Goal: Task Accomplishment & Management: Manage account settings

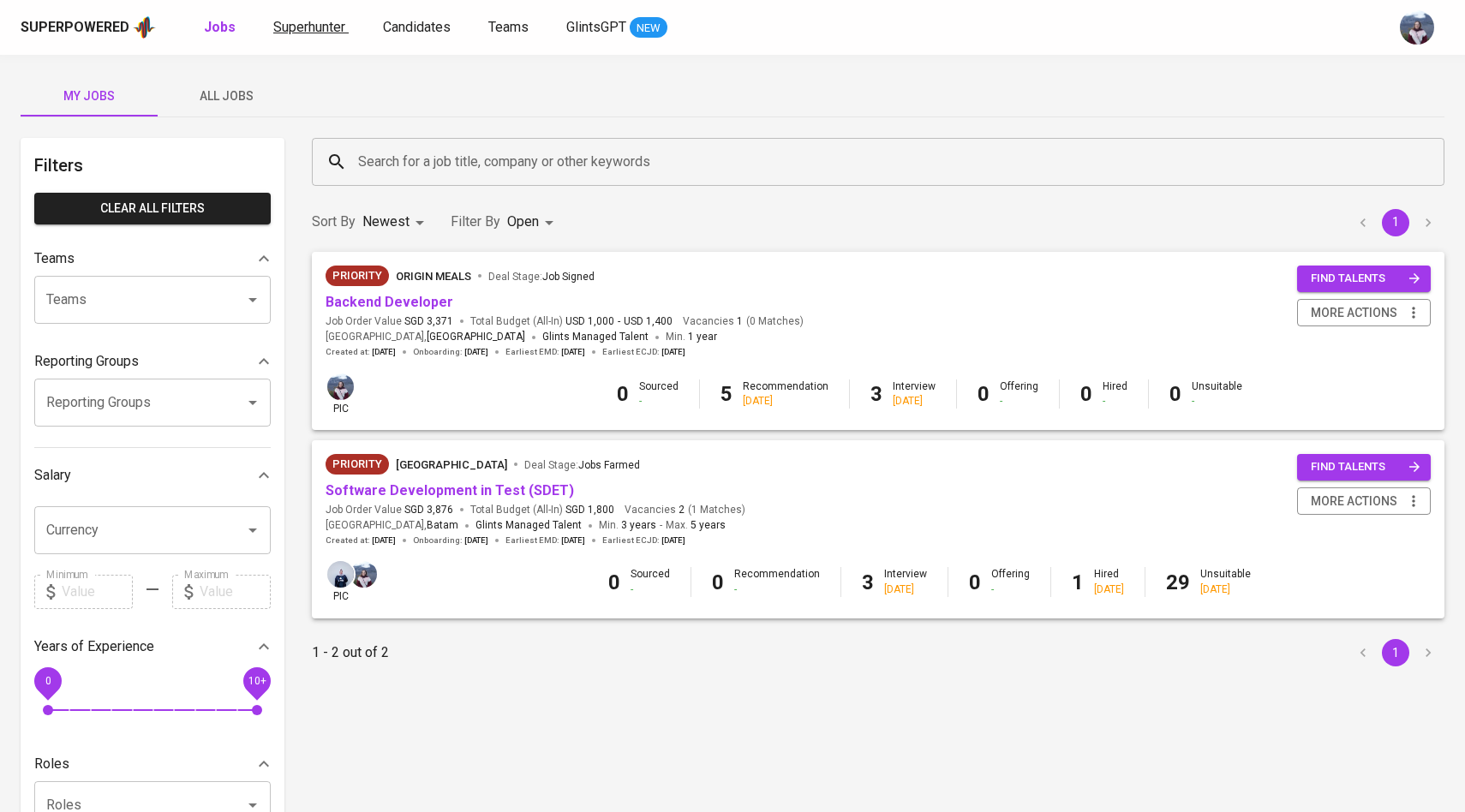
click at [304, 35] on span "Superhunter" at bounding box center [309, 27] width 72 height 16
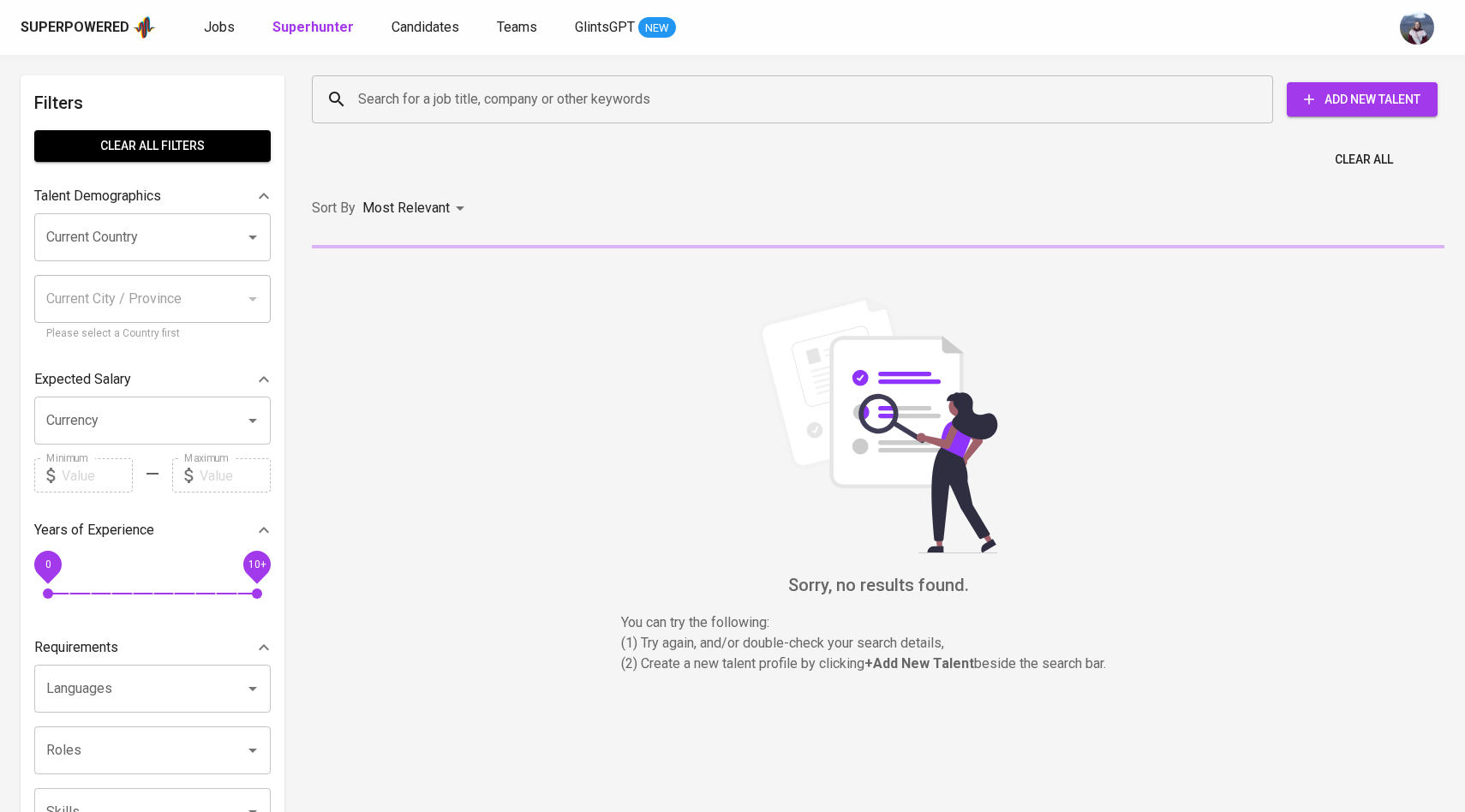
click at [408, 79] on div "Search for a job title, company or other keywords" at bounding box center [793, 99] width 961 height 48
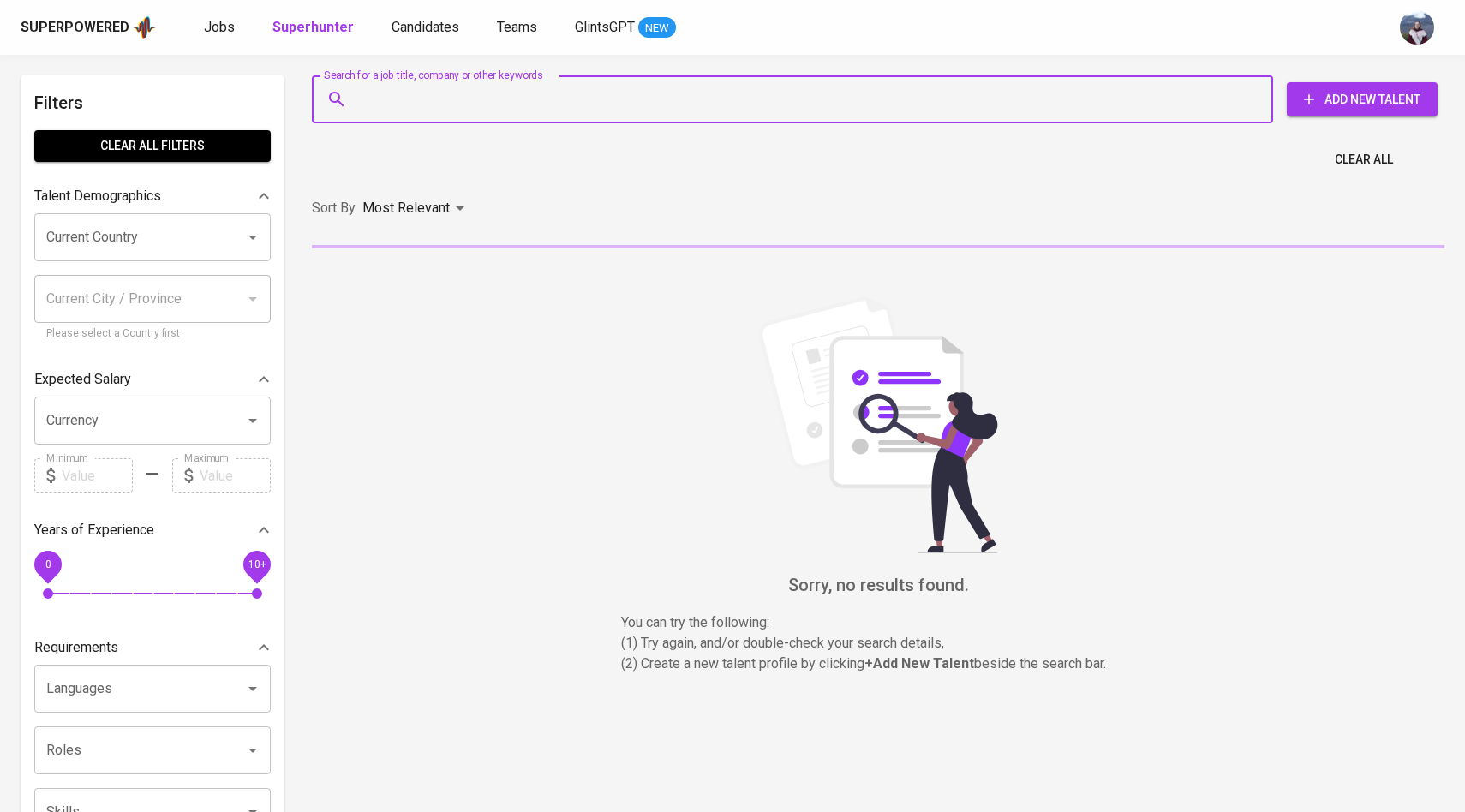
paste input "[EMAIL_ADDRESS][DOMAIN_NAME]"
type input "[EMAIL_ADDRESS][DOMAIN_NAME]"
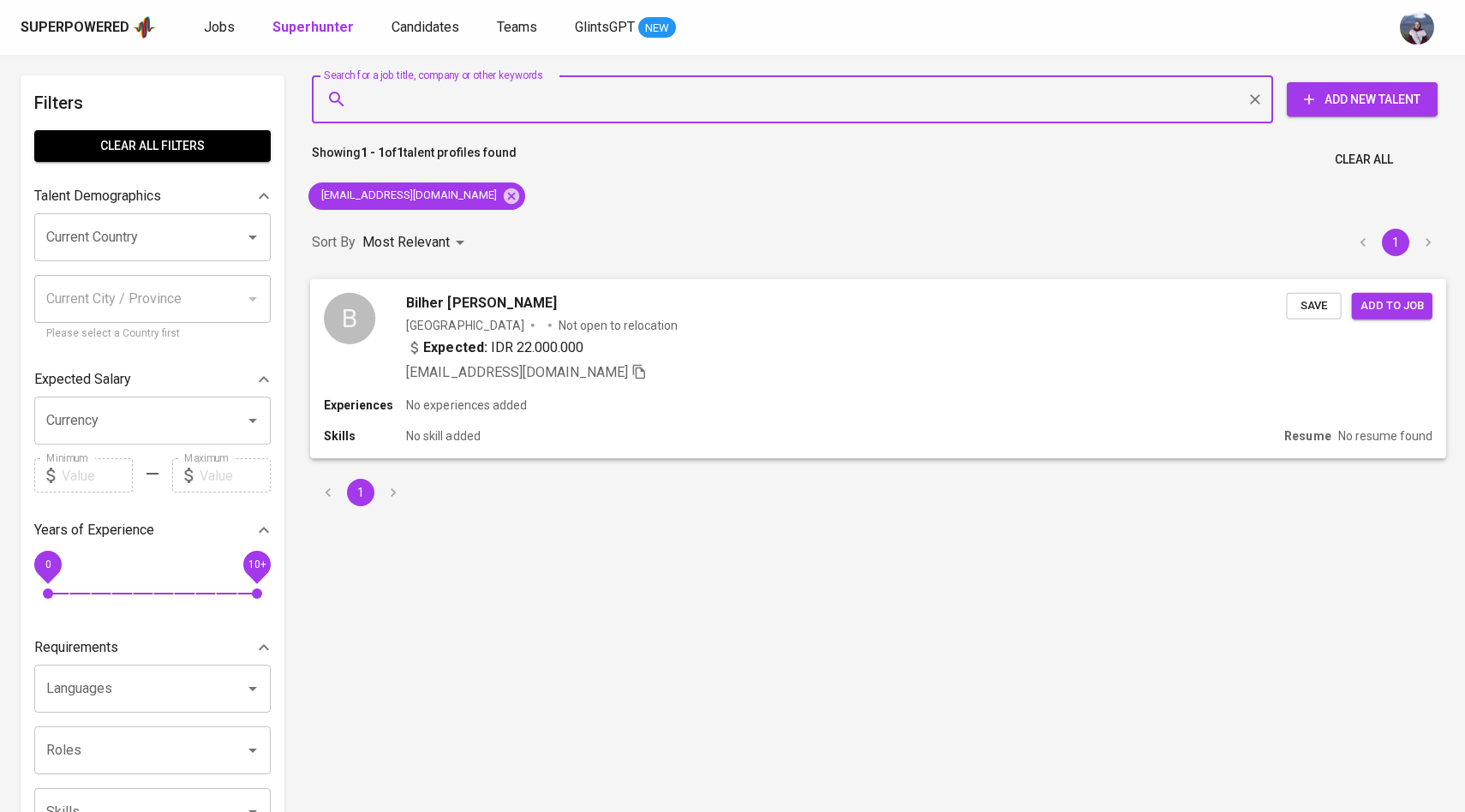
click at [345, 354] on div "B" at bounding box center [350, 337] width 52 height 90
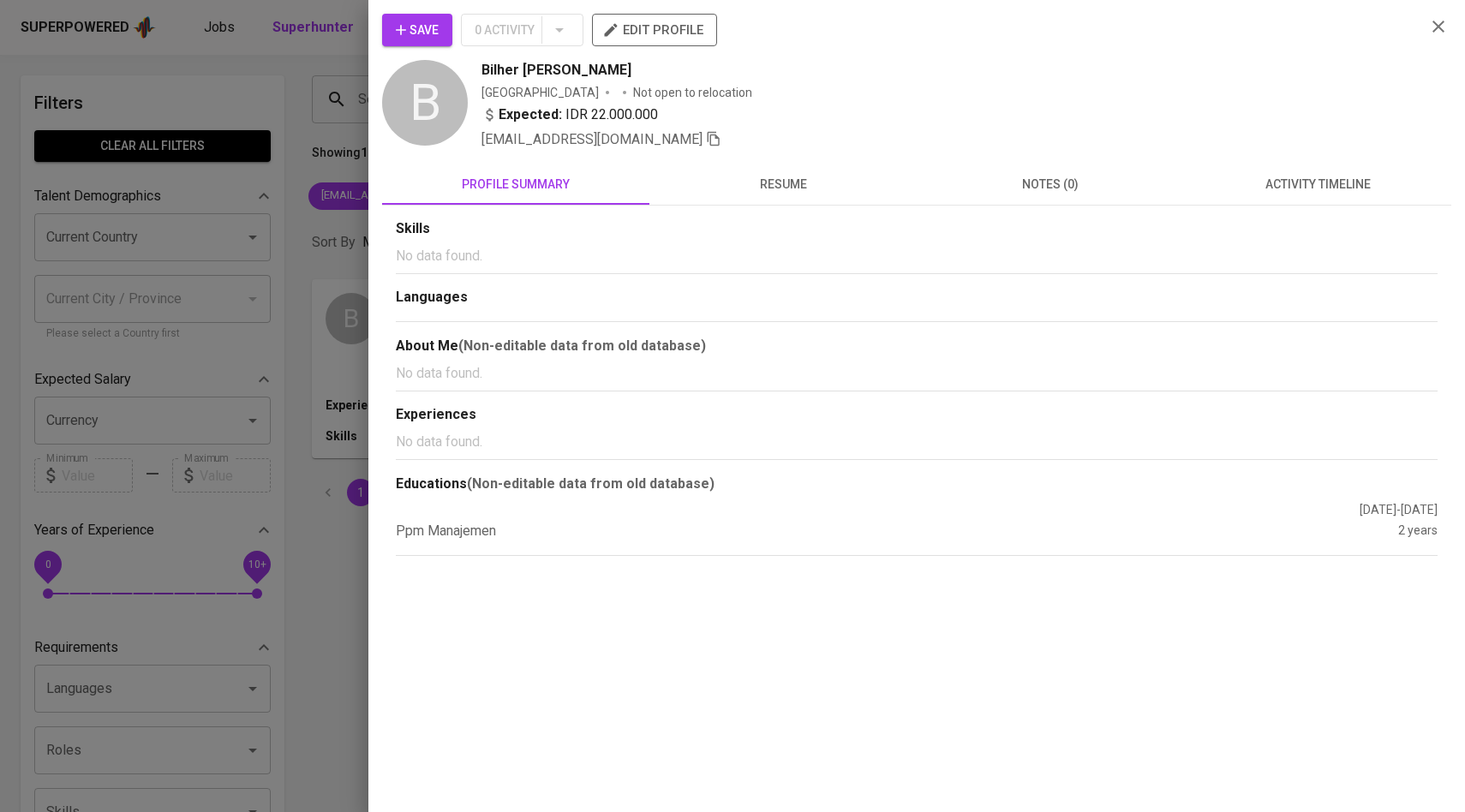
click at [1301, 210] on div "Skills No data found. Languages About Me (Non-editable data from old database) …" at bounding box center [917, 380] width 1070 height 350
click at [1301, 180] on span "activity timeline" at bounding box center [1318, 185] width 246 height 22
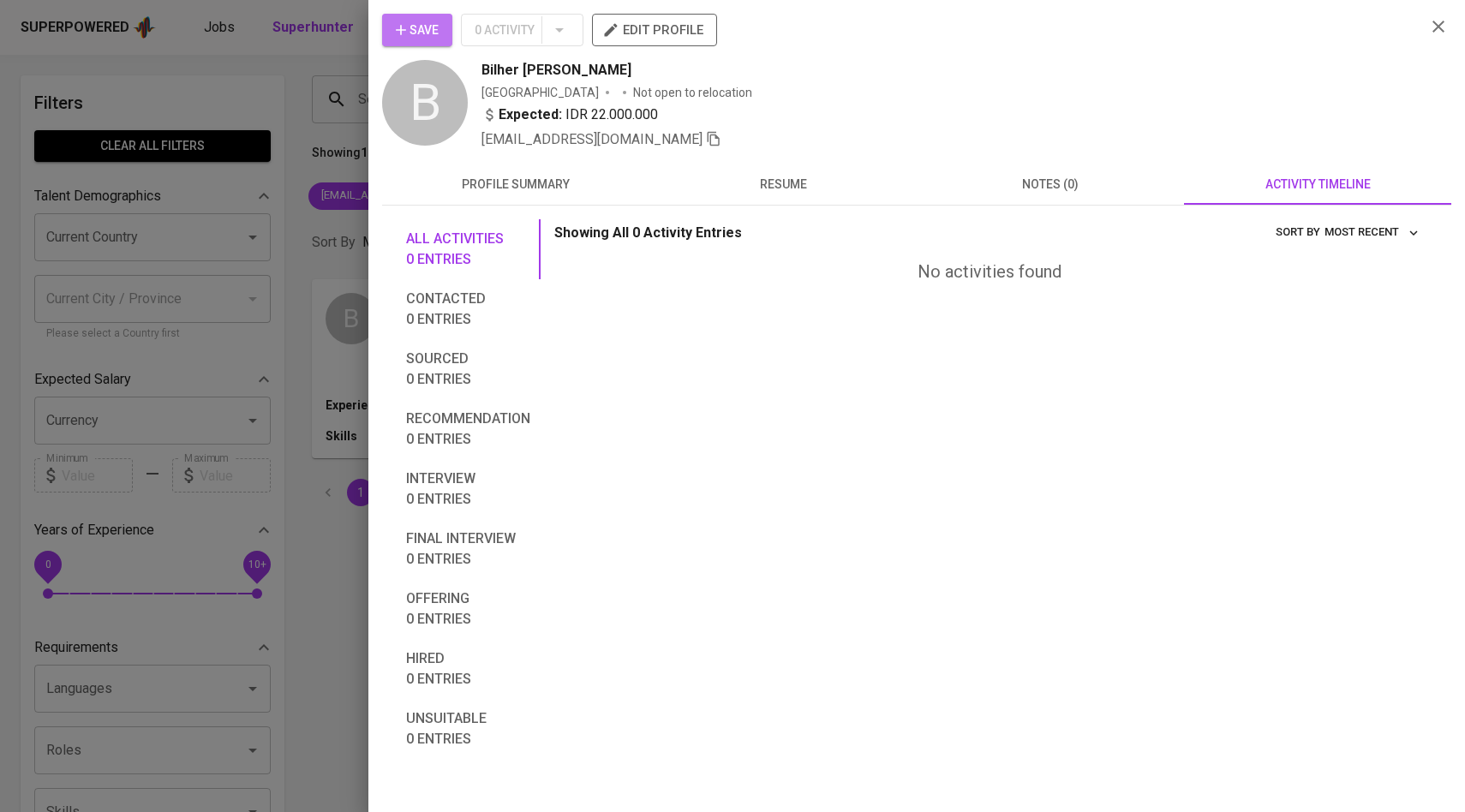
click at [396, 37] on icon "button" at bounding box center [400, 30] width 17 height 17
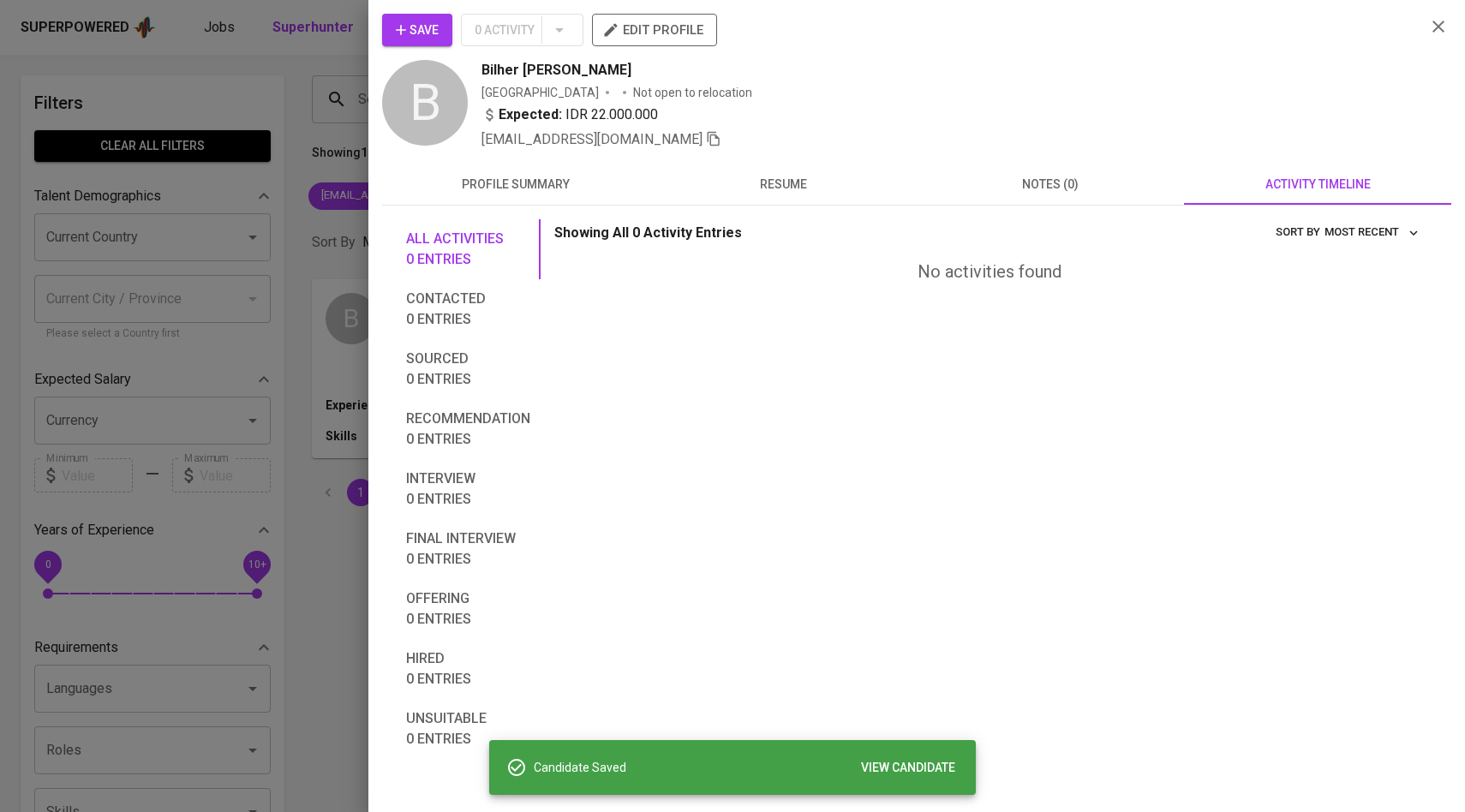
click at [317, 81] on div at bounding box center [732, 406] width 1465 height 812
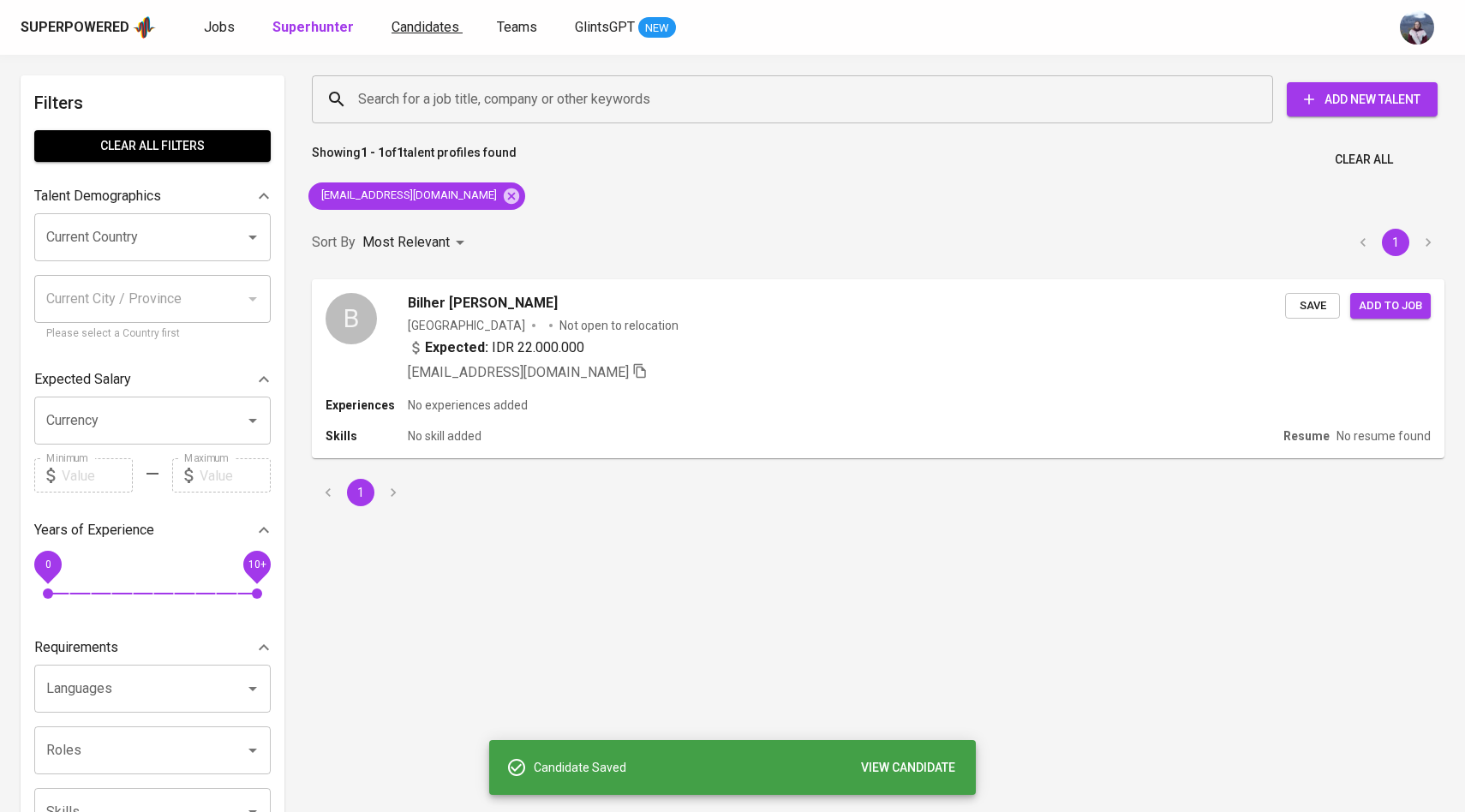
click at [404, 35] on link "Candidates" at bounding box center [427, 28] width 72 height 22
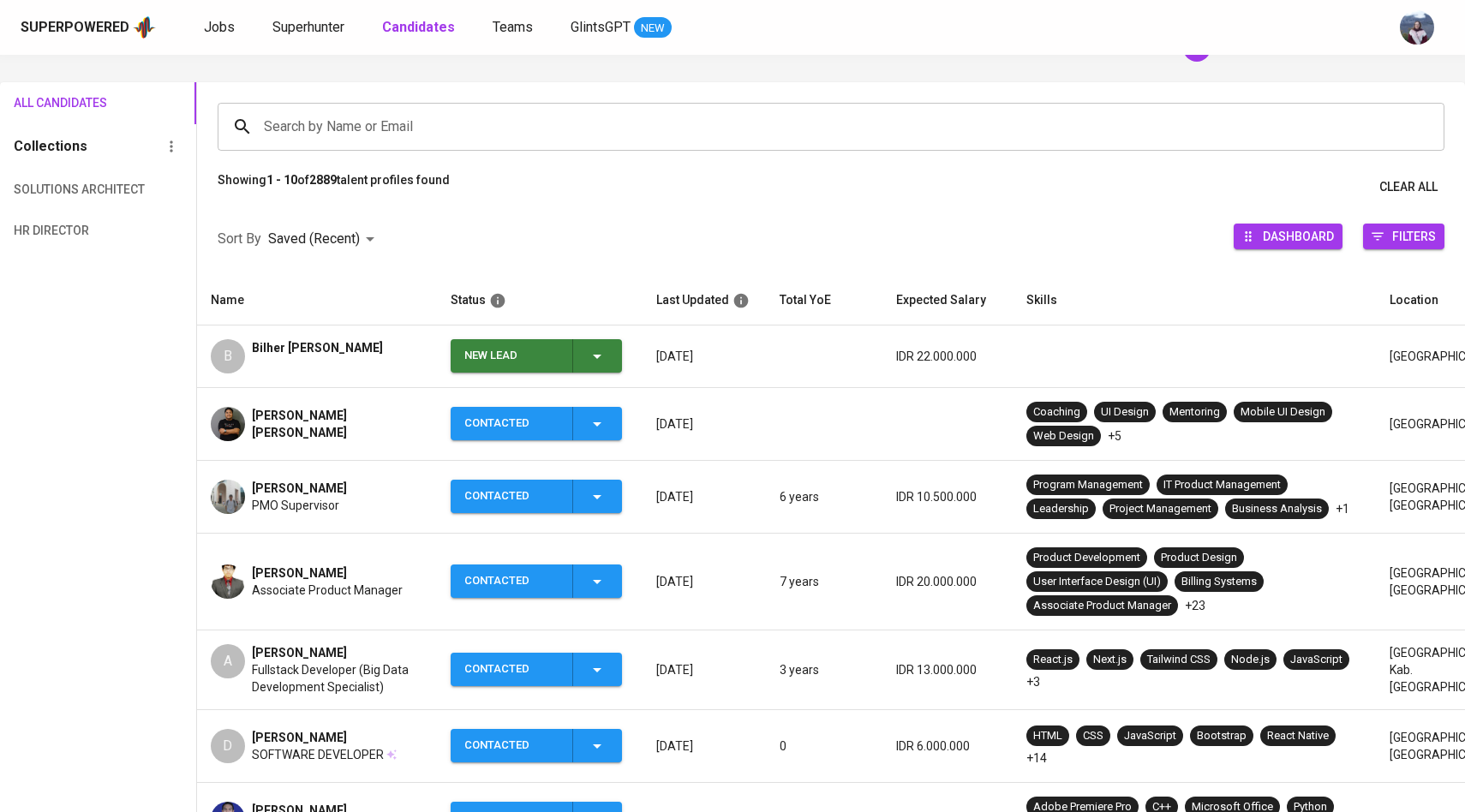
scroll to position [91, 0]
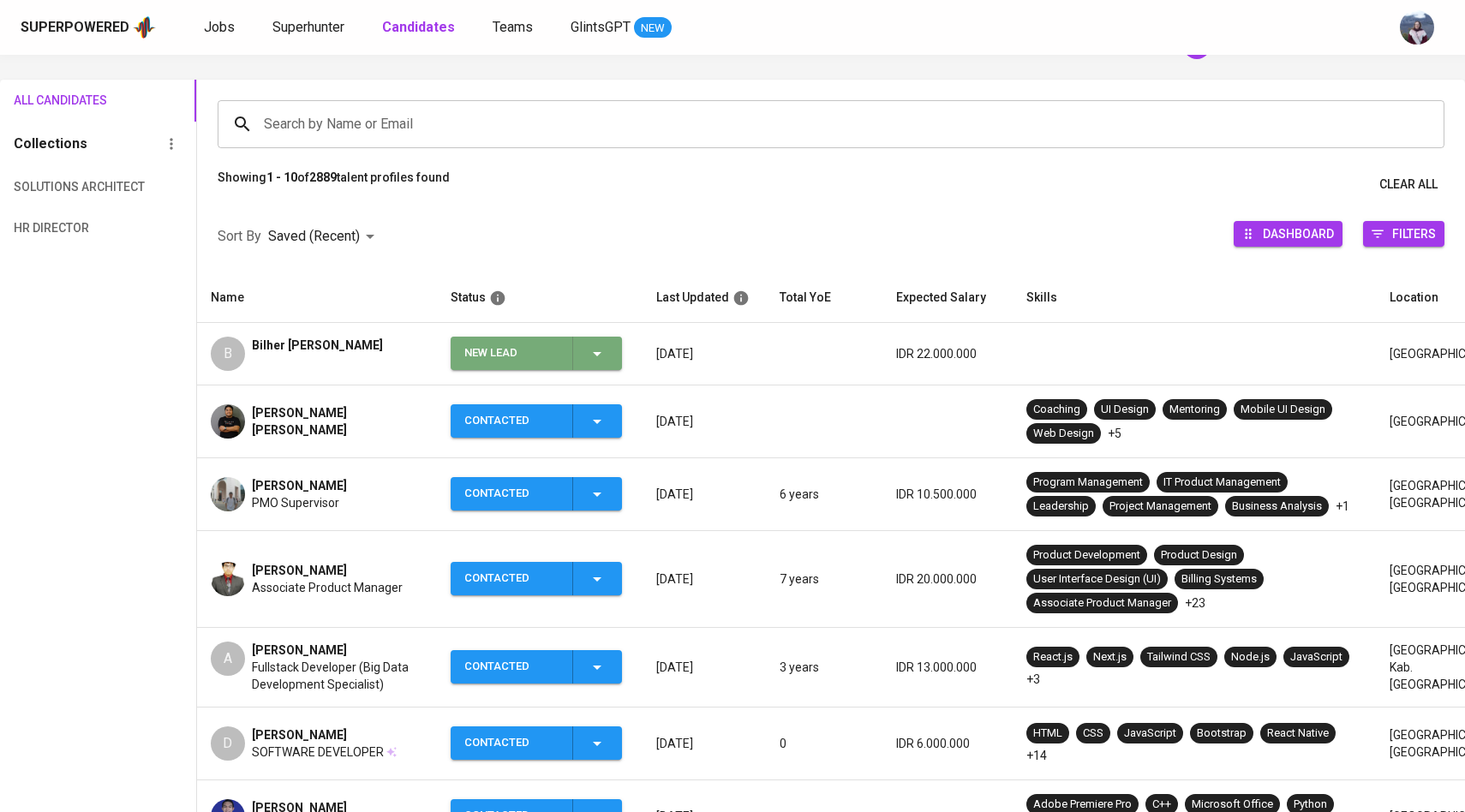
click at [600, 355] on icon "button" at bounding box center [597, 353] width 21 height 21
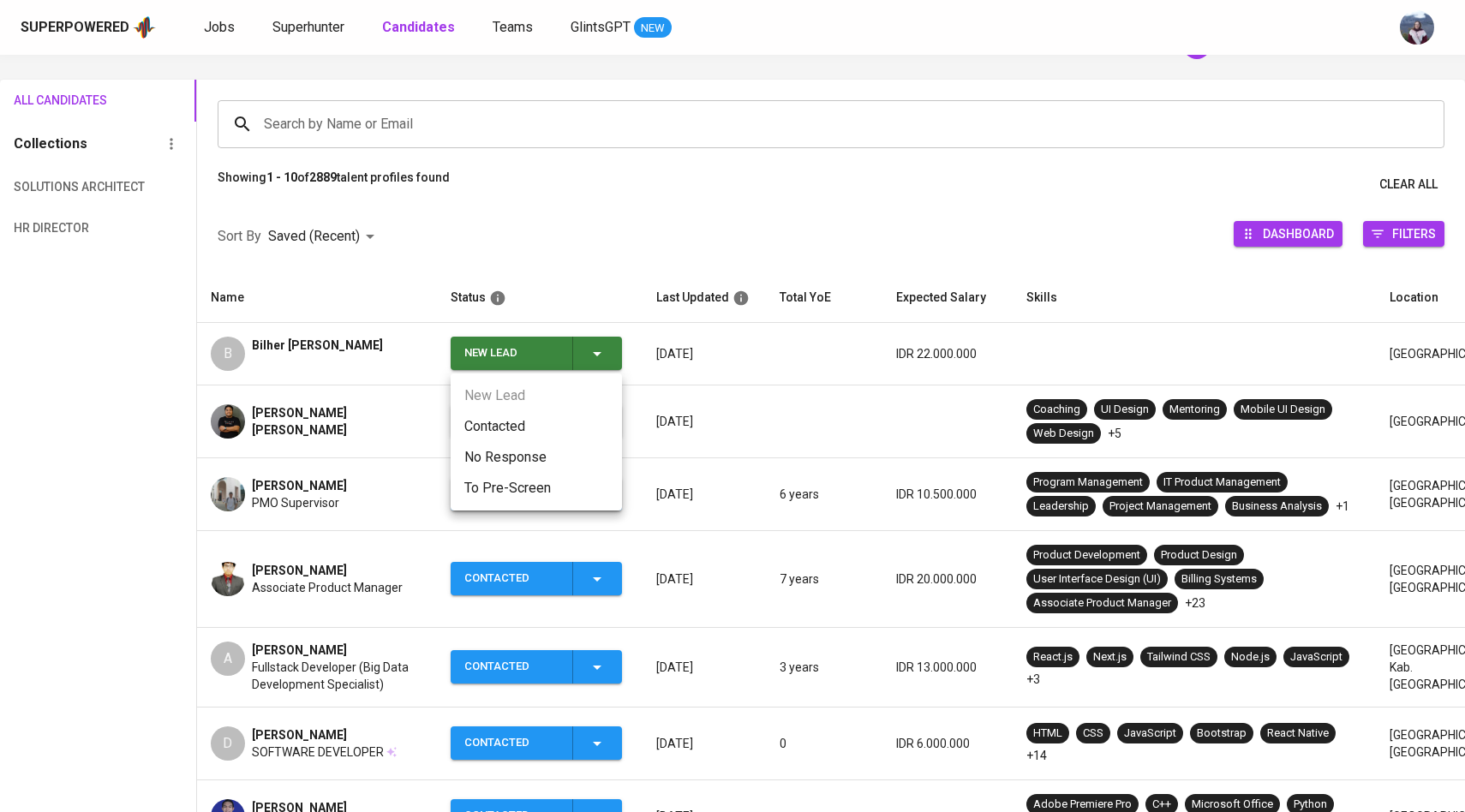
click at [508, 419] on li "Contacted" at bounding box center [536, 426] width 172 height 31
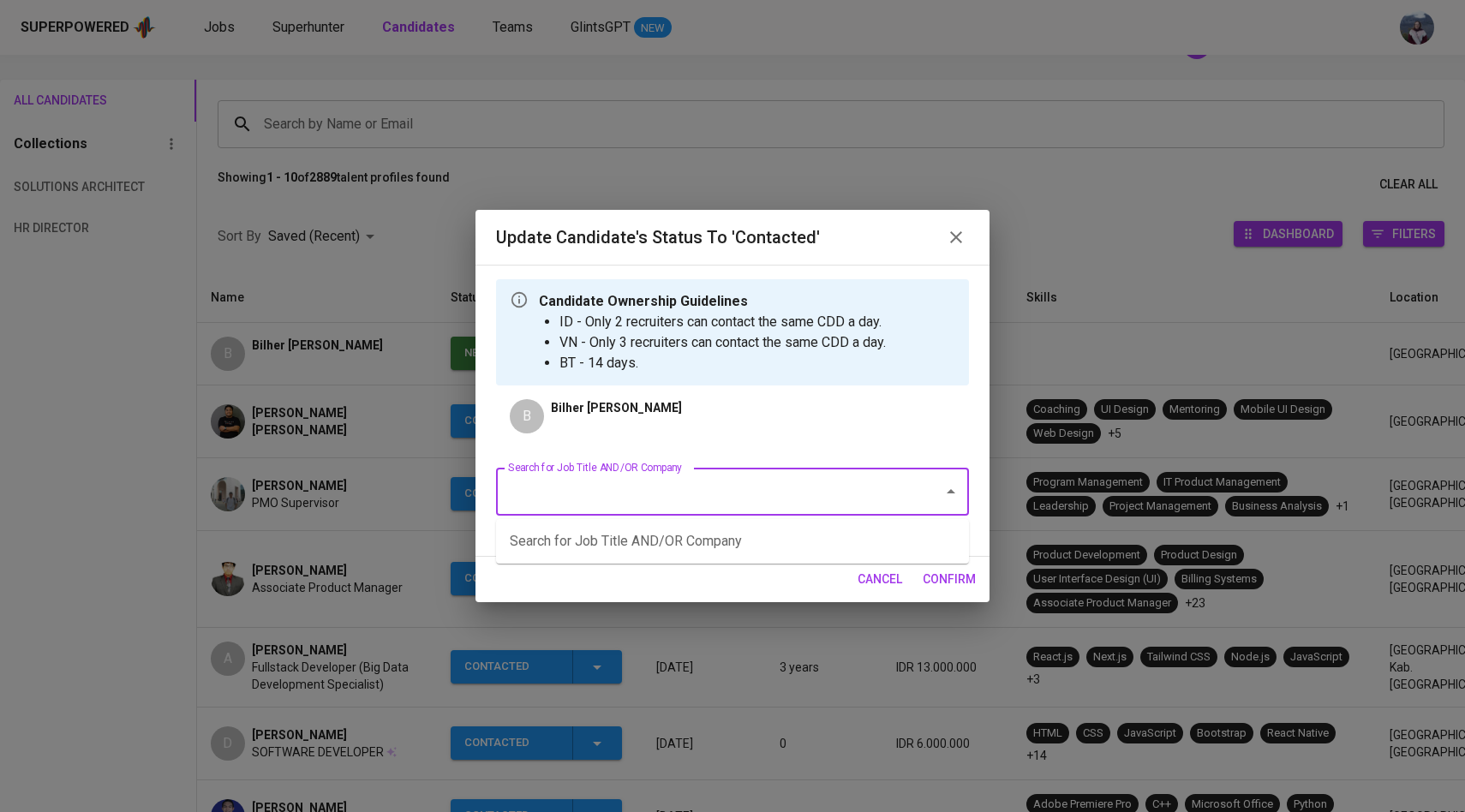
click at [640, 502] on input "Search for Job Title AND/OR Company" at bounding box center [708, 491] width 409 height 33
type input "a"
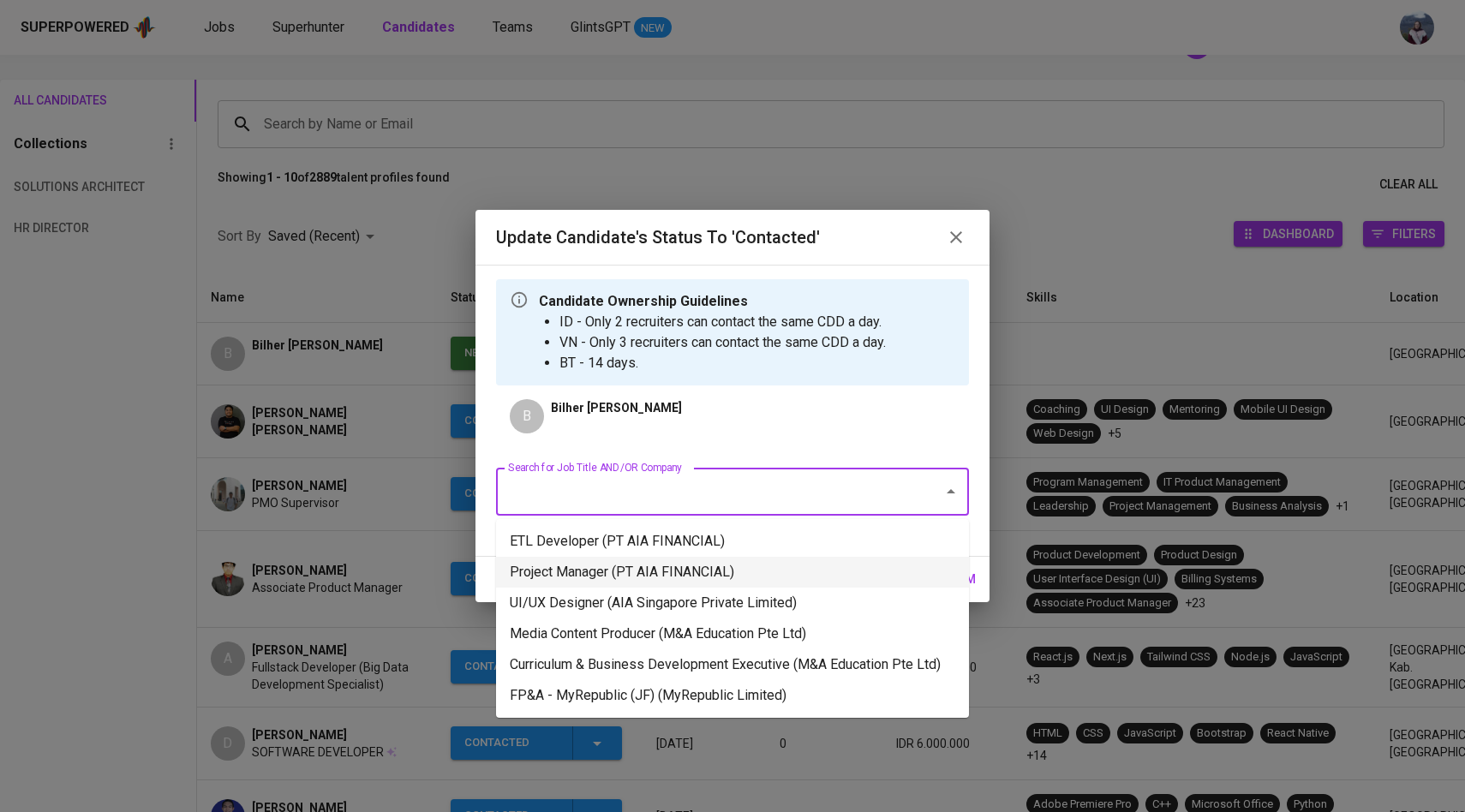
click at [634, 578] on li "Project Manager (PT AIA FINANCIAL)" at bounding box center [732, 572] width 473 height 31
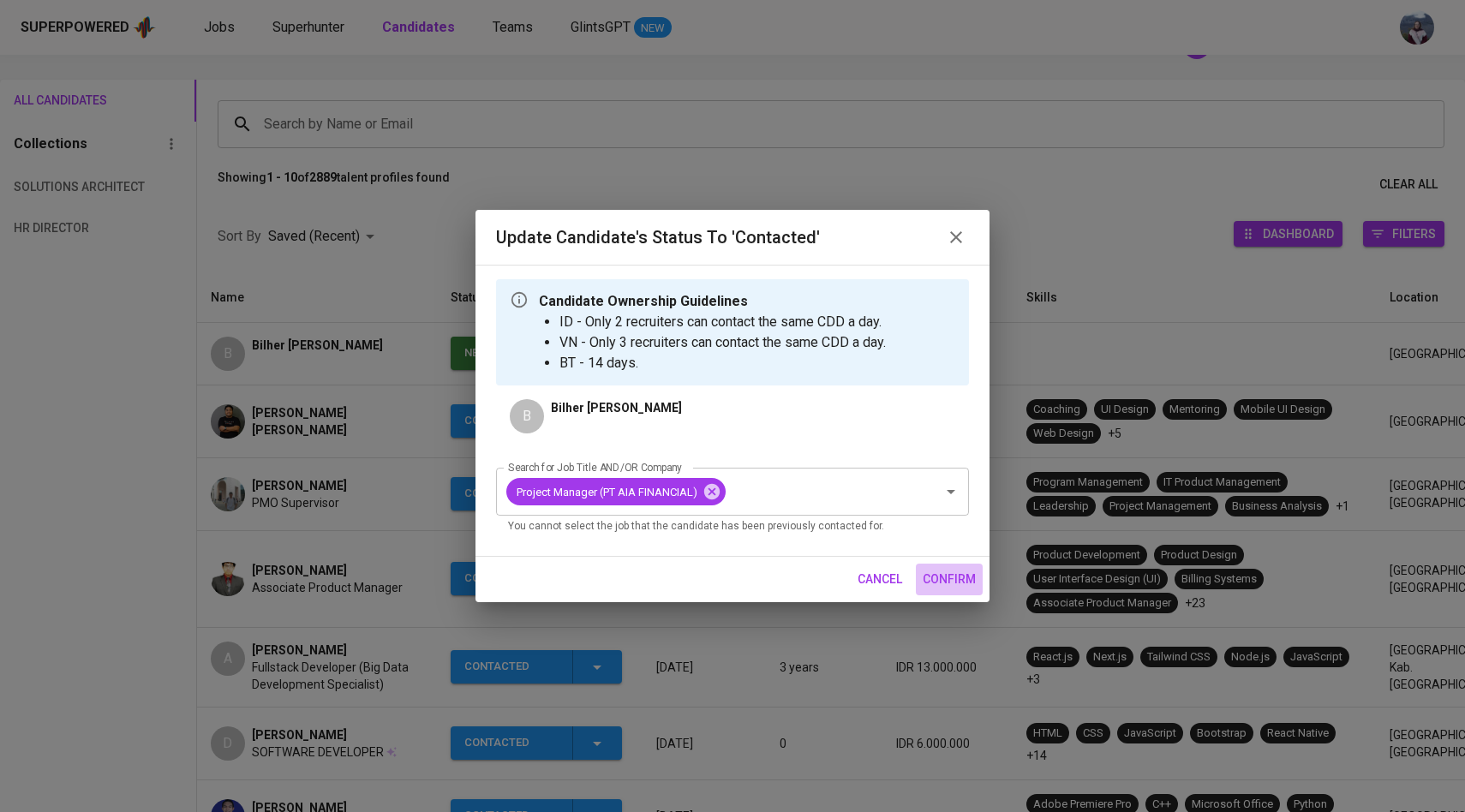
click at [968, 580] on span "confirm" at bounding box center [949, 580] width 53 height 22
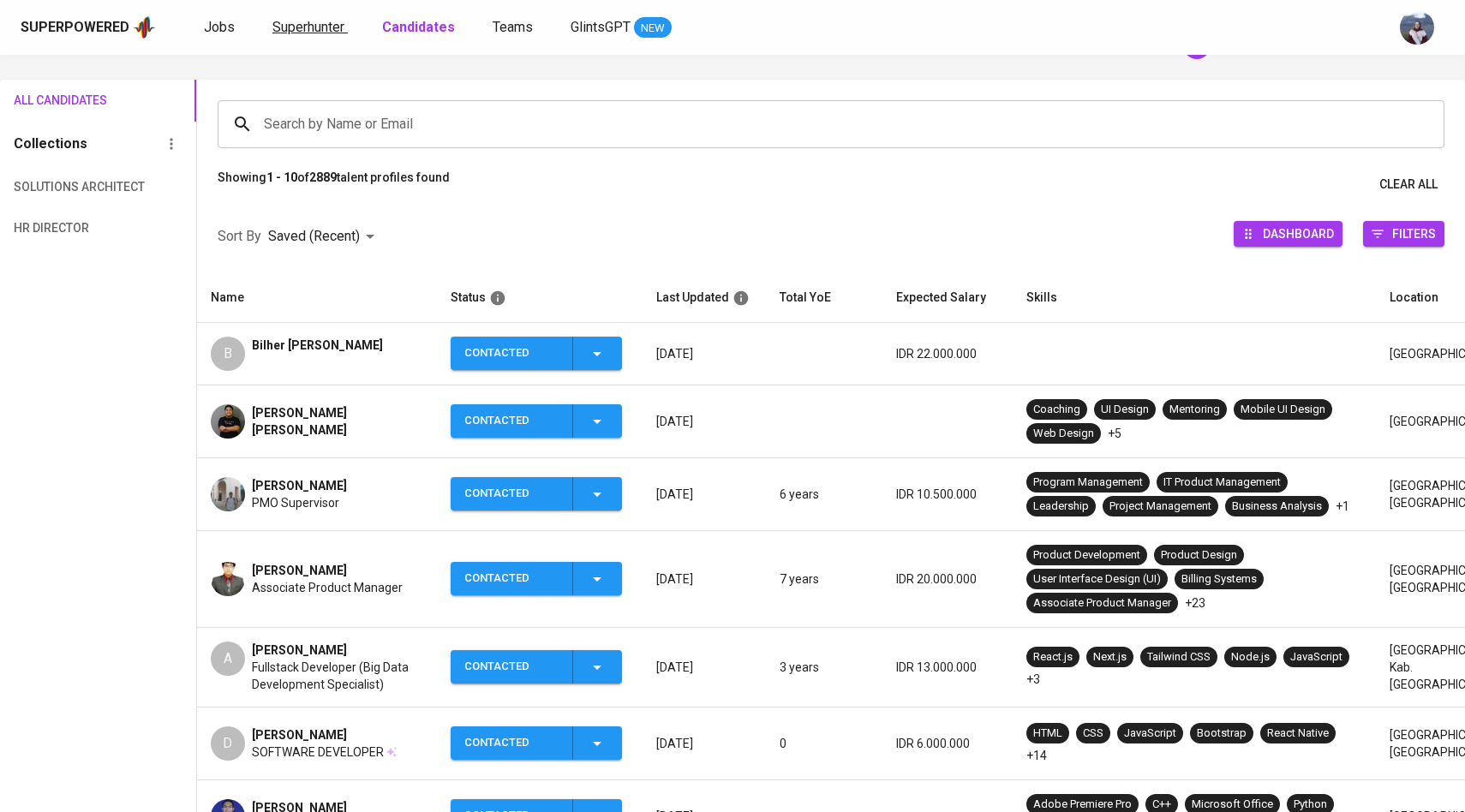
click at [286, 21] on span "Superhunter" at bounding box center [308, 27] width 72 height 16
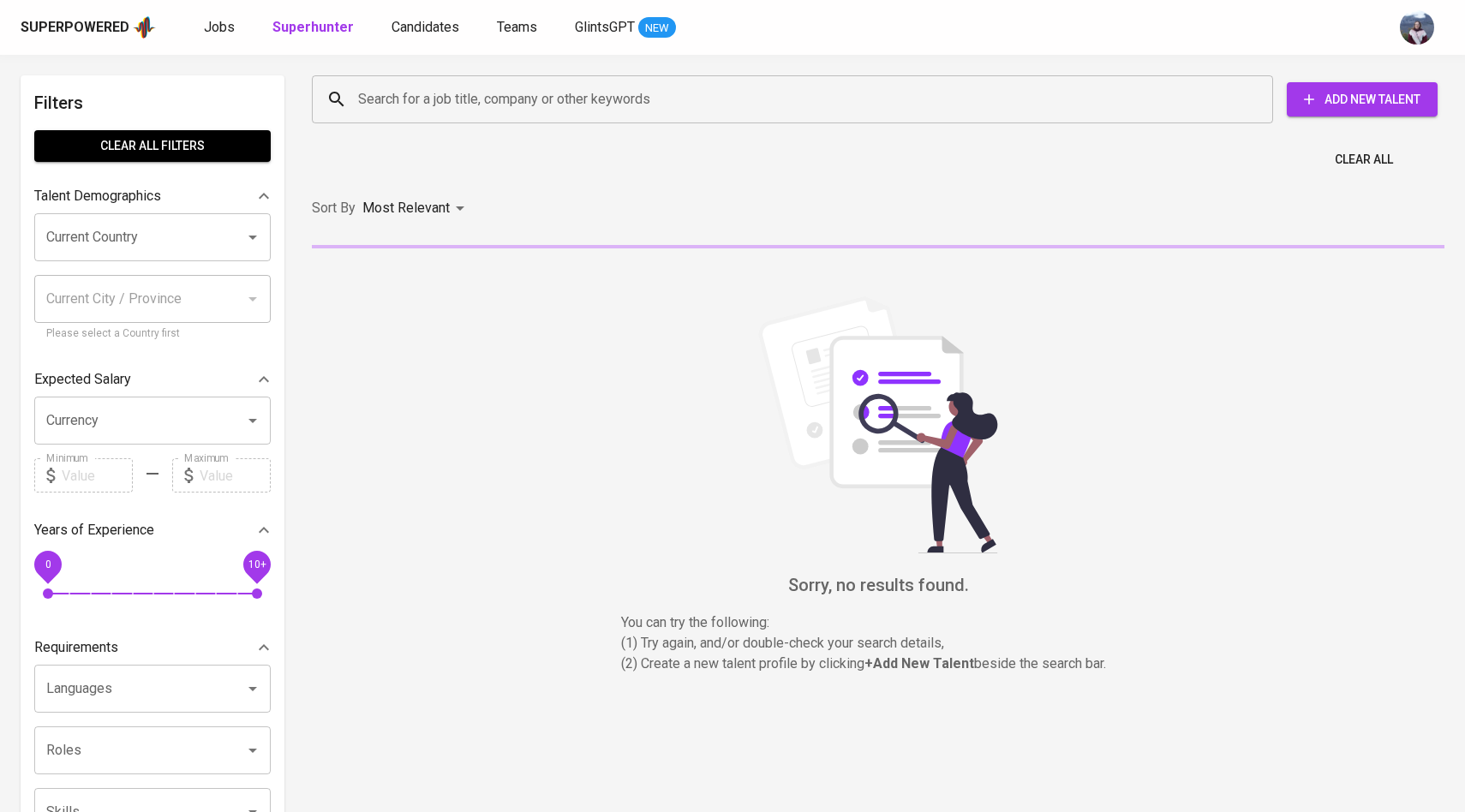
click at [402, 84] on input "Search for a job title, company or other keywords" at bounding box center [797, 99] width 886 height 33
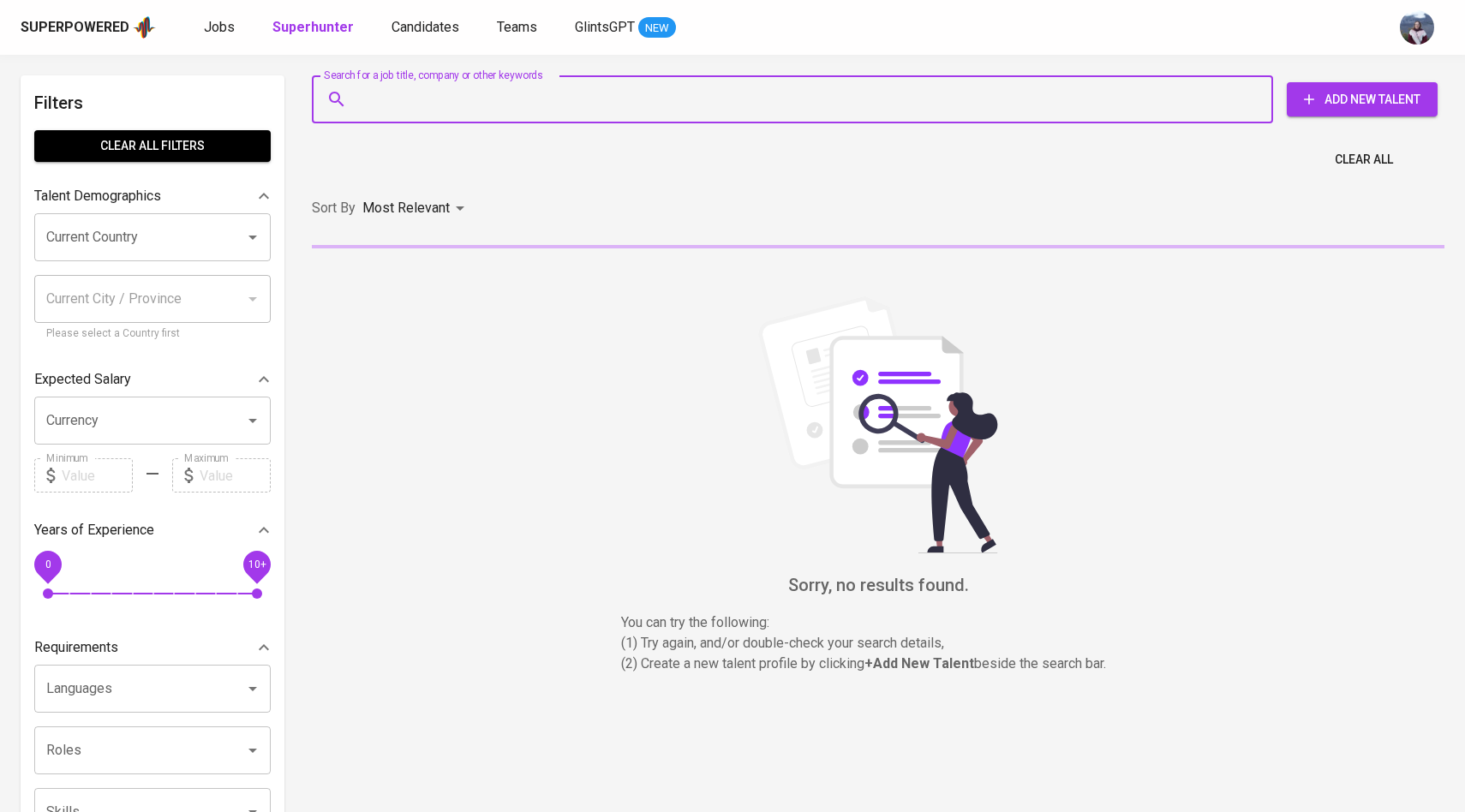
paste input "[EMAIL_ADDRESS][DOMAIN_NAME]"
type input "[EMAIL_ADDRESS][DOMAIN_NAME]"
